Goal: Task Accomplishment & Management: Use online tool/utility

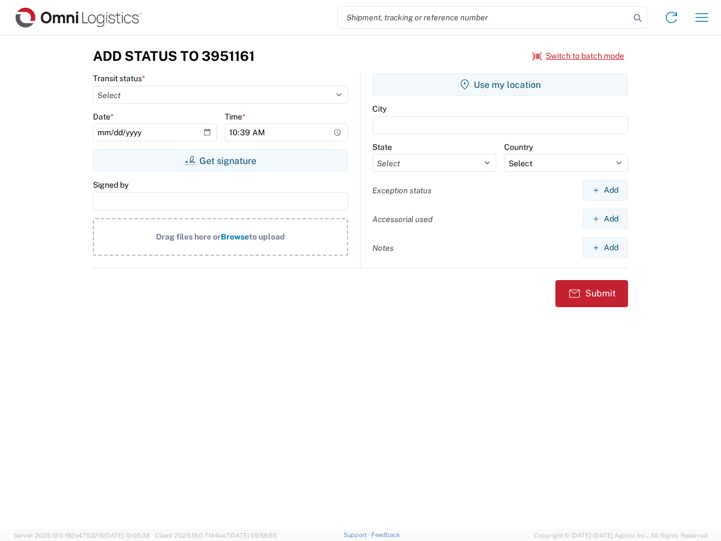
click at [484, 17] on input "search" at bounding box center [484, 17] width 292 height 21
click at [638, 18] on icon at bounding box center [638, 18] width 16 height 16
click at [671, 17] on icon at bounding box center [671, 17] width 18 height 18
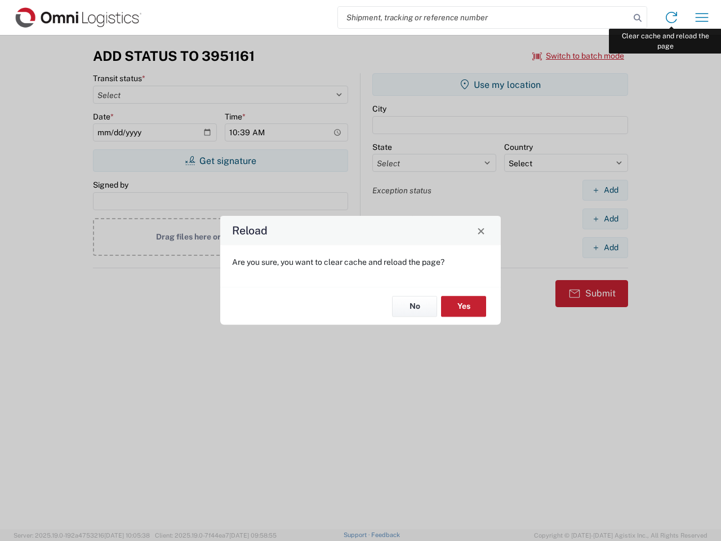
click at [702, 17] on div "Reload Are you sure, you want to clear cache and reload the page? No Yes" at bounding box center [360, 270] width 721 height 541
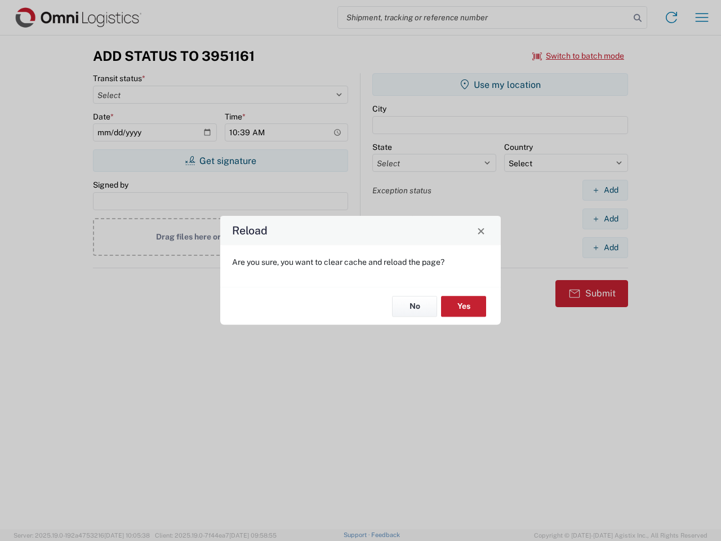
click at [578, 56] on div "Reload Are you sure, you want to clear cache and reload the page? No Yes" at bounding box center [360, 270] width 721 height 541
click at [220, 161] on div "Reload Are you sure, you want to clear cache and reload the page? No Yes" at bounding box center [360, 270] width 721 height 541
click at [500, 84] on div "Reload Are you sure, you want to clear cache and reload the page? No Yes" at bounding box center [360, 270] width 721 height 541
click at [605, 190] on div "Reload Are you sure, you want to clear cache and reload the page? No Yes" at bounding box center [360, 270] width 721 height 541
click at [605, 219] on div "Reload Are you sure, you want to clear cache and reload the page? No Yes" at bounding box center [360, 270] width 721 height 541
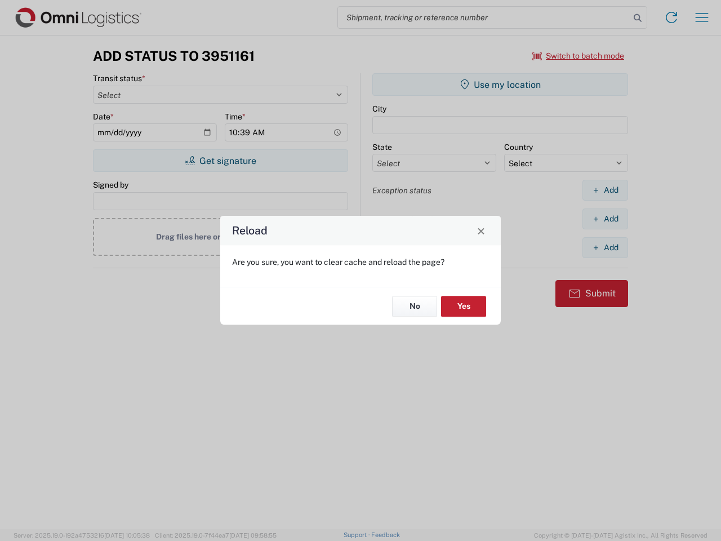
click at [605, 247] on div "Reload Are you sure, you want to clear cache and reload the page? No Yes" at bounding box center [360, 270] width 721 height 541
